Goal: Task Accomplishment & Management: Manage account settings

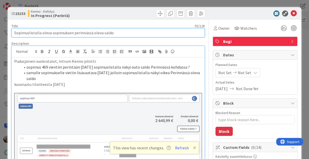
drag, startPoint x: 118, startPoint y: 33, endPoint x: -20, endPoint y: 29, distance: 138.4
click at [0, 29] on html "Perintä Perintä Kanban Kenno - Kehitys 1x 2x 3x 3 Kenno on paras 336 Tekninen f…" at bounding box center [154, 79] width 309 height 159
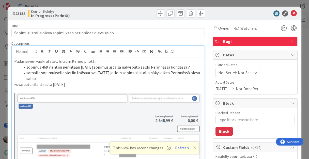
type textarea "x"
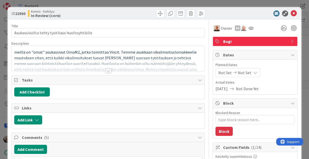
click at [105, 72] on div at bounding box center [108, 71] width 6 height 4
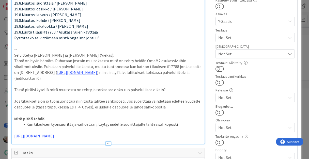
scroll to position [162, 0]
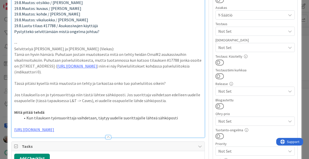
click at [70, 80] on p "Tässä pitäisi kysellä mitä muutosta on tehty ja tarkastaa onko tuo palveluliito…" at bounding box center [107, 83] width 187 height 6
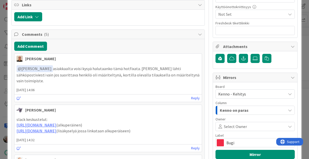
scroll to position [325, 0]
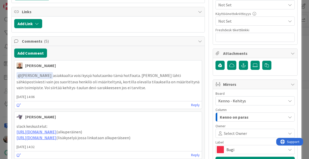
type textarea "x"
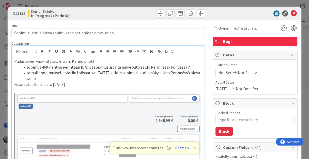
scroll to position [59, 27]
click at [291, 14] on icon at bounding box center [293, 13] width 6 height 6
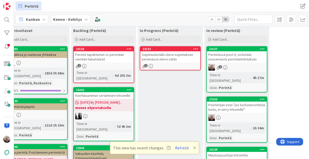
click at [193, 48] on div at bounding box center [195, 49] width 9 height 4
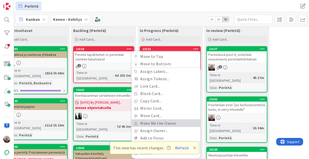
click at [157, 123] on link "Make Me the Owner" at bounding box center [165, 123] width 69 height 7
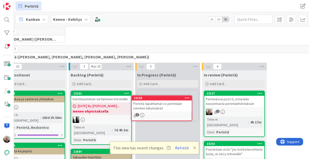
scroll to position [38, 30]
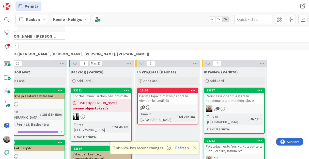
click at [163, 95] on div "Perintä tapahtumat vs perintään vientien lukumäärät" at bounding box center [168, 98] width 60 height 11
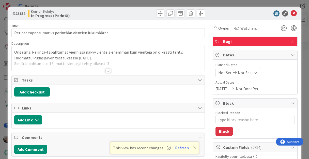
click at [97, 63] on div at bounding box center [108, 64] width 192 height 13
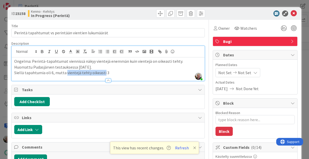
drag, startPoint x: 65, startPoint y: 72, endPoint x: 102, endPoint y: 72, distance: 36.8
click at [102, 72] on p "Siellä tapahtumia oli 6, mutta vientejä tehty oikeasti 3" at bounding box center [107, 73] width 187 height 6
type textarea "x"
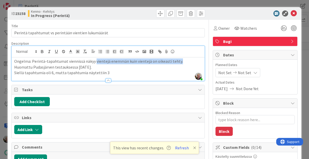
drag, startPoint x: 93, startPoint y: 61, endPoint x: 177, endPoint y: 59, distance: 83.3
click at [177, 59] on p "Ongelma: Perintä-tapahtumat viennissä näkyy vientejä enemmän kuin vientejä on o…" at bounding box center [107, 61] width 187 height 6
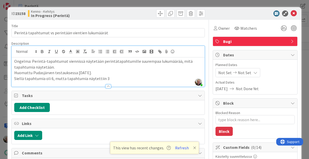
click at [110, 78] on p "Siellä tapahtumia oli 6, mutta tapahtumia näytettiin 3" at bounding box center [107, 79] width 187 height 6
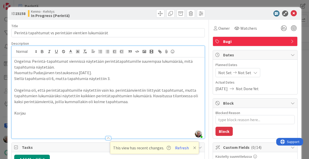
click at [15, 90] on p "Ongelma oli, että perintätapahtumille näytettiin vain ko. perintäänvientiin lii…" at bounding box center [107, 95] width 187 height 17
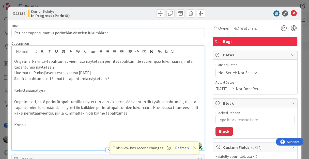
click at [26, 126] on p "Korjau" at bounding box center [107, 125] width 187 height 6
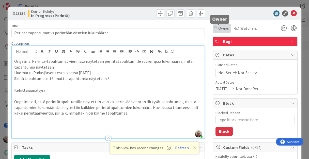
click at [218, 29] on span "Owner" at bounding box center [223, 28] width 11 height 6
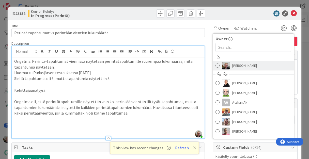
click at [232, 62] on span "Jaakko Helanti" at bounding box center [244, 66] width 25 height 8
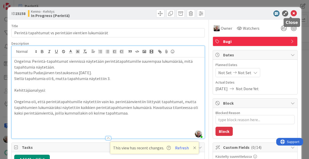
click at [290, 15] on icon at bounding box center [293, 13] width 6 height 6
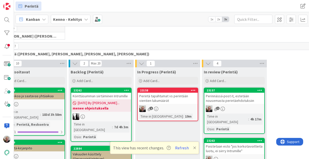
click at [150, 101] on div "Perintä tapahtumat vs perintään vientien lukumäärät" at bounding box center [168, 98] width 60 height 11
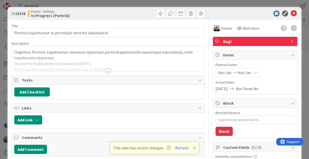
type textarea "x"
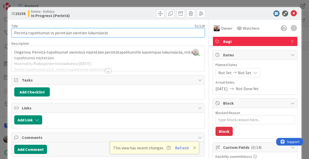
drag, startPoint x: 14, startPoint y: 33, endPoint x: 110, endPoint y: 35, distance: 95.4
click at [110, 35] on input "Perintä tapahtumat vs perintään vientien lukumäärät" at bounding box center [107, 32] width 193 height 9
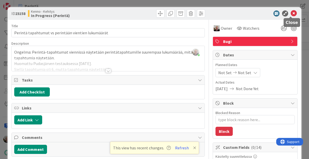
click at [290, 14] on icon at bounding box center [293, 13] width 6 height 6
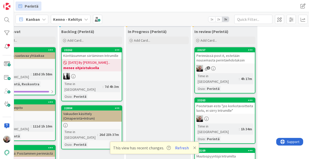
scroll to position [77, 39]
